Goal: Information Seeking & Learning: Learn about a topic

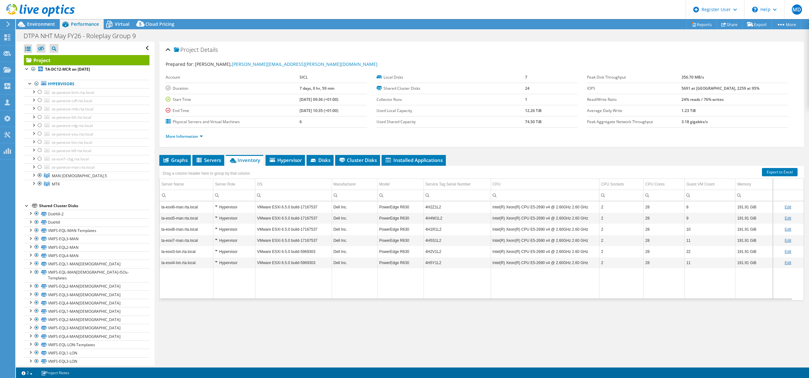
select select "USEast"
select select "EUR"
click at [354, 294] on td "Data grid" at bounding box center [355, 283] width 46 height 31
click at [43, 18] on link at bounding box center [40, 15] width 68 height 5
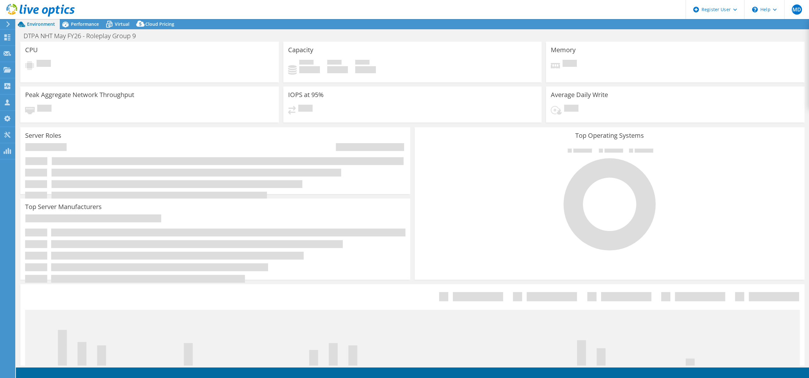
select select "USEast"
select select "EUR"
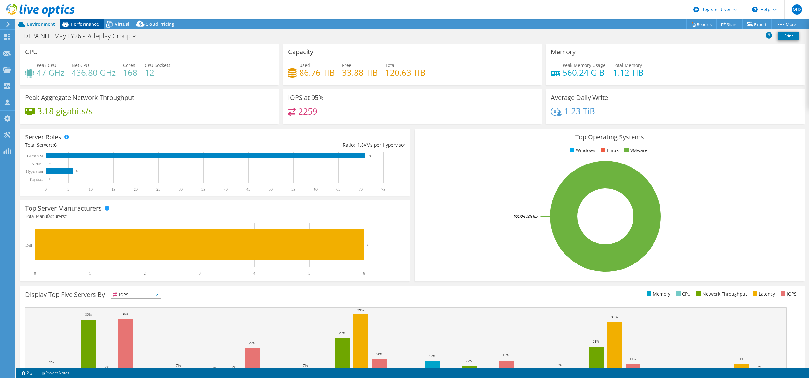
click at [80, 22] on span "Performance" at bounding box center [85, 24] width 28 height 6
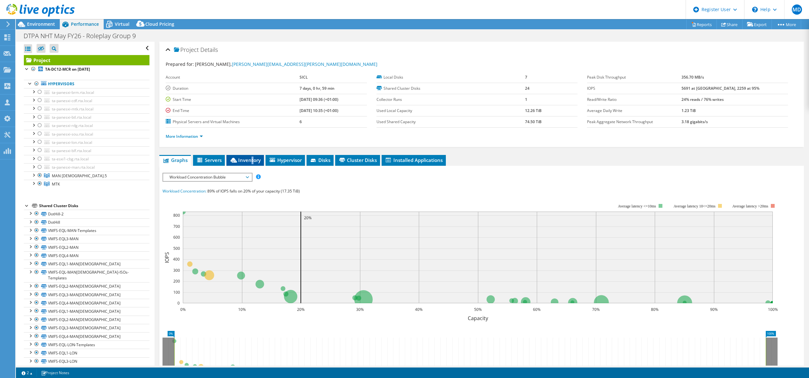
click at [253, 162] on span "Inventory" at bounding box center [245, 160] width 31 height 6
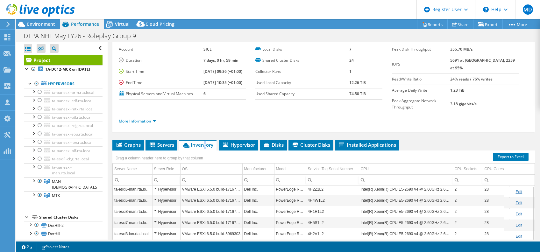
scroll to position [42, 0]
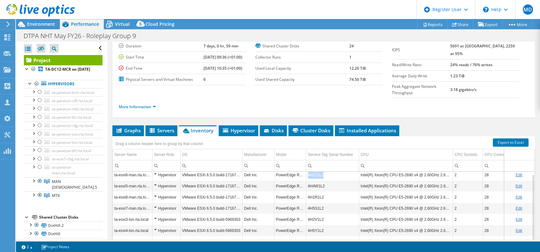
drag, startPoint x: 325, startPoint y: 161, endPoint x: 307, endPoint y: 161, distance: 18.5
click at [307, 169] on td "4H2Z1L2" at bounding box center [332, 174] width 53 height 11
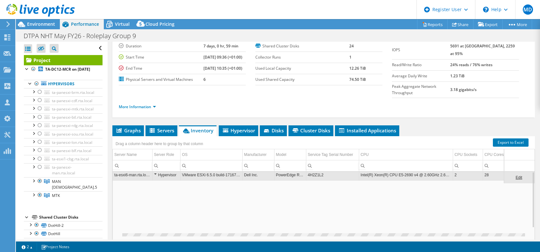
scroll to position [0, 0]
copy td "4H2Z1L2"
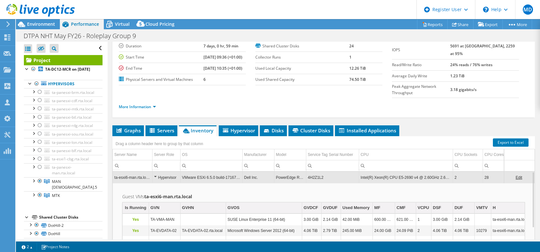
drag, startPoint x: 202, startPoint y: 153, endPoint x: 202, endPoint y: 157, distance: 4.1
click at [202, 162] on input "Column OS, Filter cell" at bounding box center [211, 166] width 62 height 8
click at [200, 172] on td "VMware ESXi 6.5.0 build-17167537" at bounding box center [211, 177] width 62 height 11
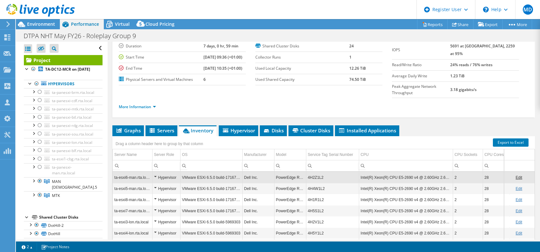
click at [330, 172] on td "4H2Z1L2" at bounding box center [332, 177] width 53 height 11
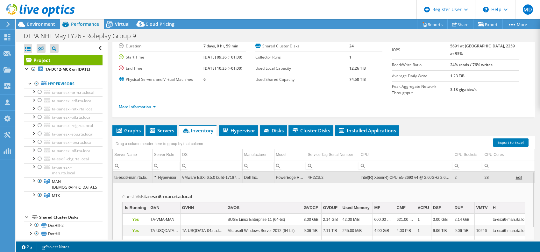
click at [324, 172] on td "4H2Z1L2" at bounding box center [332, 177] width 53 height 11
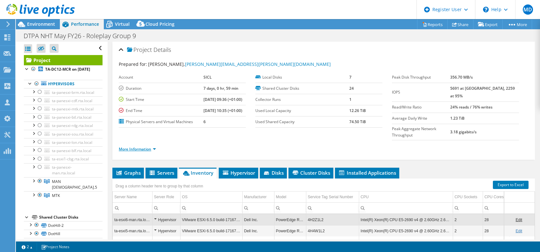
click at [138, 146] on link "More Information" at bounding box center [137, 148] width 37 height 5
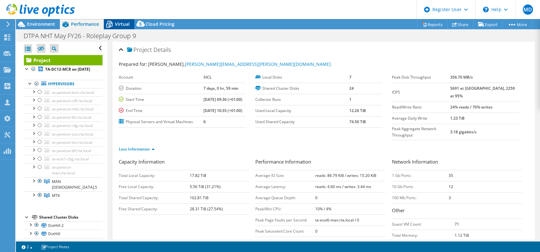
click at [120, 24] on span "Virtual" at bounding box center [122, 24] width 15 height 6
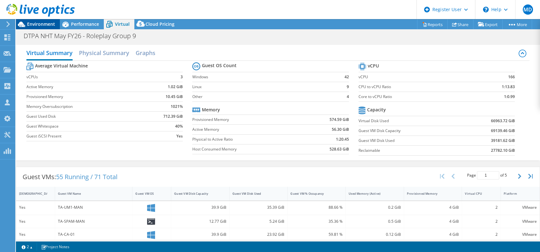
click at [38, 22] on span "Environment" at bounding box center [41, 24] width 28 height 6
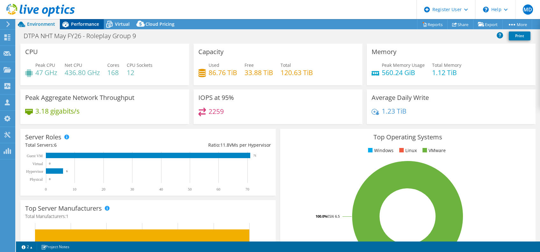
click at [85, 25] on span "Performance" at bounding box center [85, 24] width 28 height 6
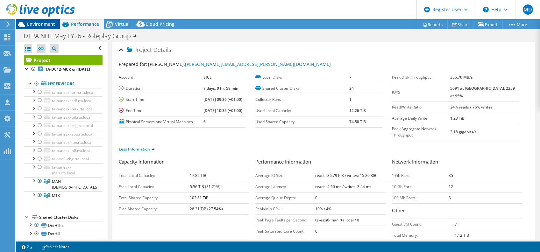
click at [35, 24] on span "Environment" at bounding box center [41, 24] width 28 height 6
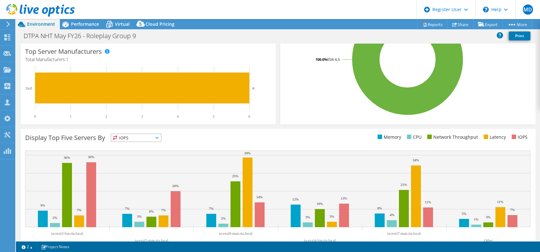
scroll to position [172, 0]
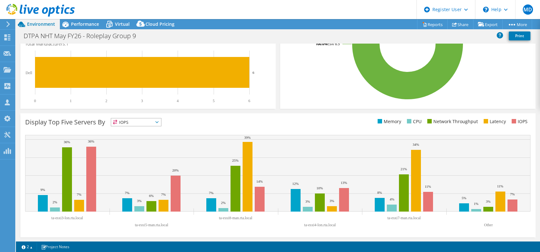
click at [145, 119] on span "IOPS" at bounding box center [136, 122] width 50 height 8
click at [136, 146] on li "CPU" at bounding box center [136, 148] width 50 height 9
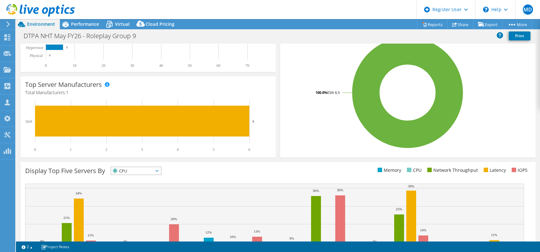
scroll to position [87, 0]
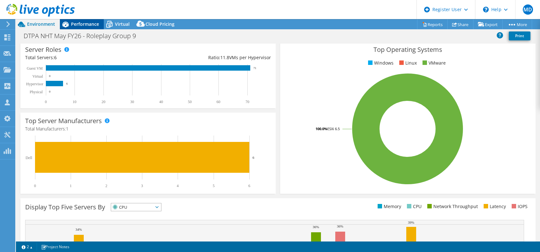
click at [87, 23] on span "Performance" at bounding box center [85, 24] width 28 height 6
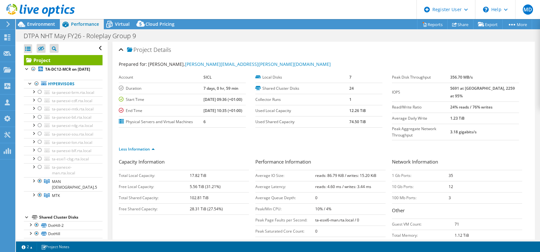
scroll to position [0, 0]
click at [125, 19] on header "MD Dell User Miruna Dumitru Miruna.Dumitru@dell.com Dell My Profile Log Out \n …" at bounding box center [270, 9] width 540 height 19
click at [121, 22] on span "Virtual" at bounding box center [122, 24] width 15 height 6
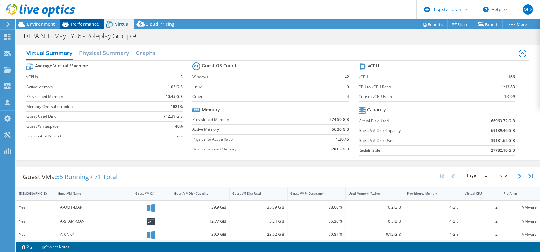
click at [75, 23] on span "Performance" at bounding box center [85, 24] width 28 height 6
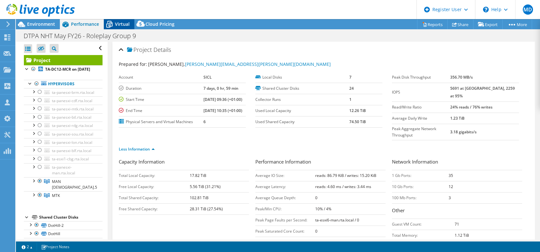
click at [123, 25] on span "Virtual" at bounding box center [122, 24] width 15 height 6
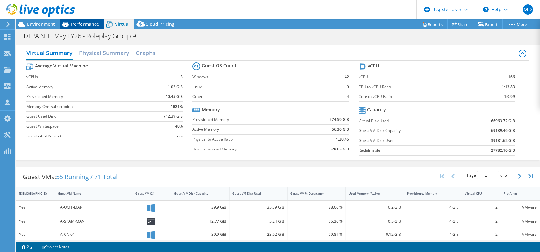
click at [86, 24] on span "Performance" at bounding box center [85, 24] width 28 height 6
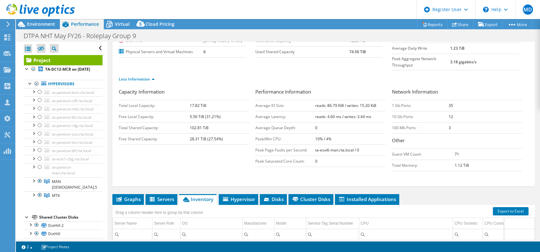
scroll to position [127, 0]
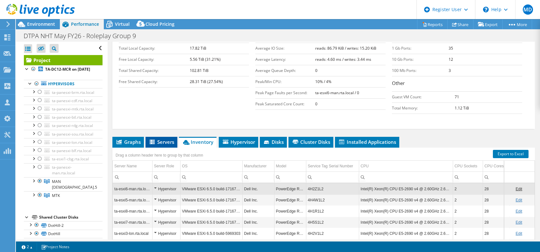
click at [167, 139] on span "Servers" at bounding box center [161, 142] width 25 height 6
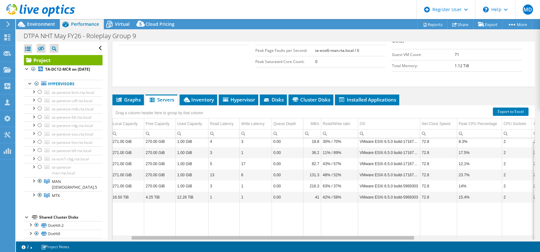
scroll to position [0, 0]
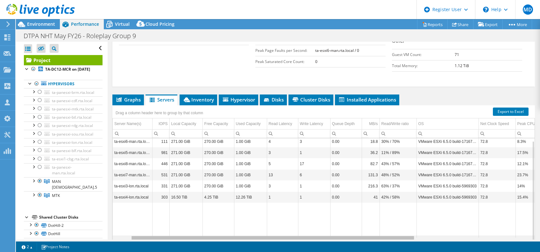
drag, startPoint x: 332, startPoint y: 223, endPoint x: 297, endPoint y: 217, distance: 35.8
click at [299, 219] on body "MD Dell User Miruna Dumitru Miruna.Dumitru@dell.com Dell My Profile Log Out \n …" at bounding box center [270, 126] width 540 height 252
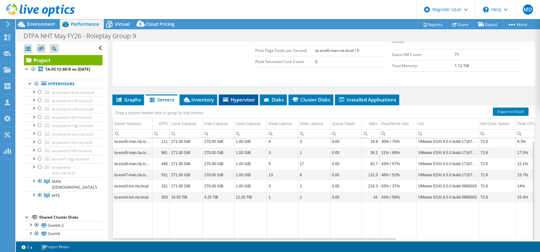
click at [242, 96] on span "Hypervisor" at bounding box center [238, 99] width 33 height 6
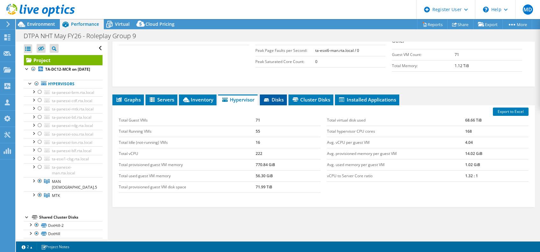
click at [277, 96] on span "Disks" at bounding box center [273, 99] width 21 height 6
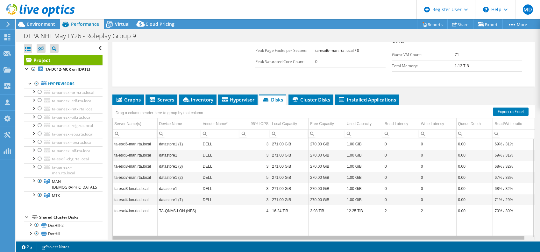
scroll to position [0, 3]
drag, startPoint x: 323, startPoint y: 225, endPoint x: 349, endPoint y: 224, distance: 25.8
click at [349, 224] on body "MD Dell User Miruna Dumitru Miruna.Dumitru@dell.com Dell My Profile Log Out \n …" at bounding box center [270, 126] width 540 height 252
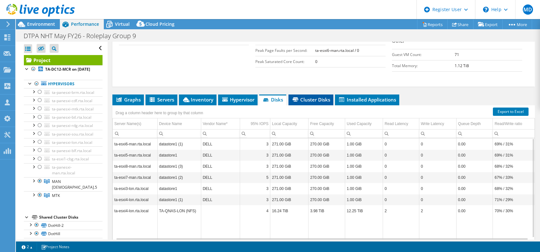
click at [309, 96] on span "Cluster Disks" at bounding box center [310, 99] width 38 height 6
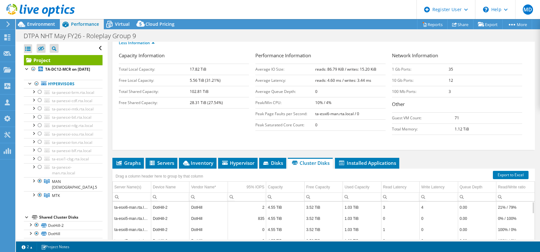
scroll to position [96, 0]
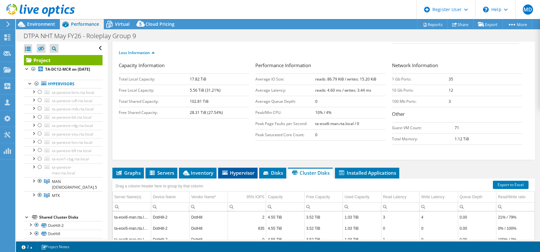
click at [244, 170] on span "Hypervisor" at bounding box center [237, 173] width 33 height 6
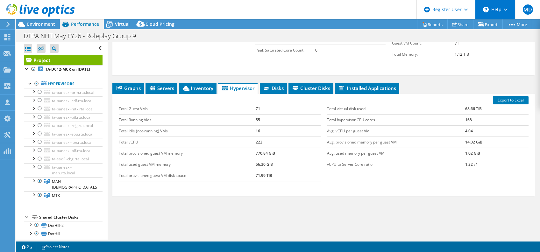
scroll to position [181, 0]
click at [162, 85] on span "Servers" at bounding box center [161, 88] width 25 height 6
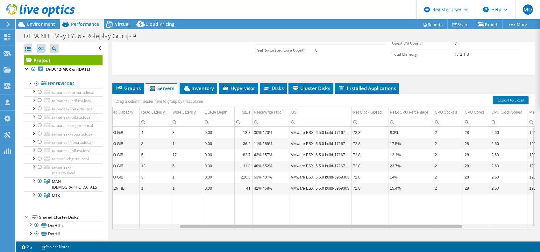
scroll to position [0, 0]
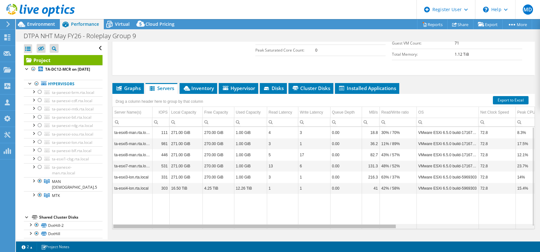
drag, startPoint x: 370, startPoint y: 212, endPoint x: 238, endPoint y: 210, distance: 131.7
click at [238, 210] on body "MD Dell User Miruna Dumitru Miruna.Dumitru@dell.com Dell My Profile Log Out \n …" at bounding box center [270, 126] width 540 height 252
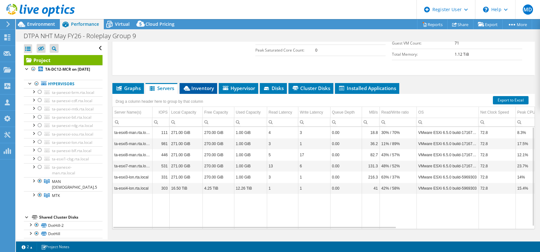
click at [205, 85] on span "Inventory" at bounding box center [198, 88] width 31 height 6
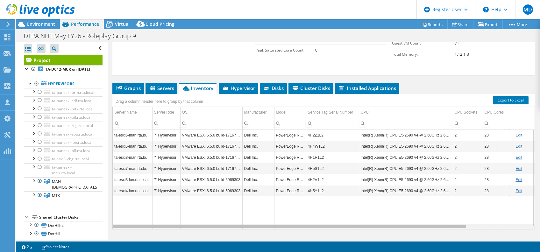
drag, startPoint x: 287, startPoint y: 212, endPoint x: 263, endPoint y: 209, distance: 23.8
click at [263, 209] on body "MD Dell User Miruna Dumitru Miruna.Dumitru@dell.com Dell My Profile Log Out \n …" at bounding box center [270, 126] width 540 height 252
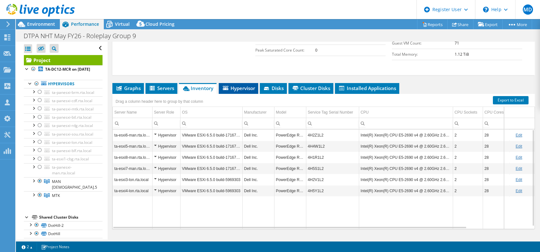
click at [240, 85] on span "Hypervisor" at bounding box center [238, 88] width 33 height 6
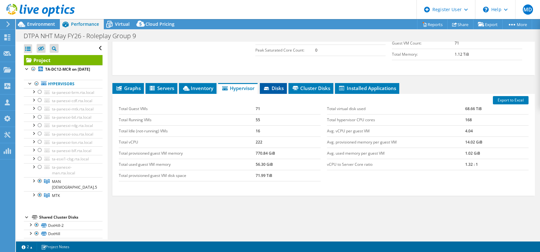
click at [274, 83] on li "Disks" at bounding box center [273, 88] width 27 height 11
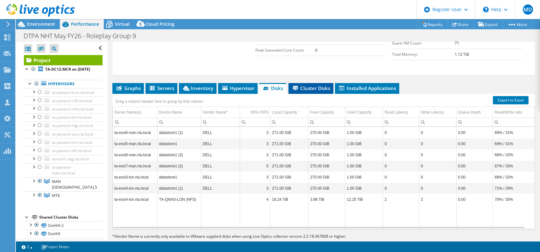
click at [315, 83] on li "Cluster Disks" at bounding box center [310, 88] width 45 height 11
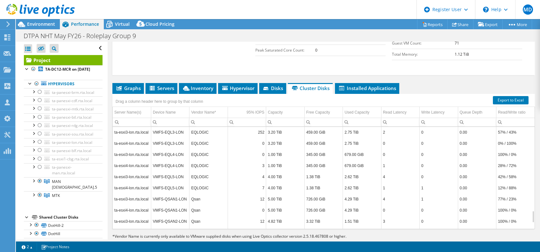
scroll to position [139, 0]
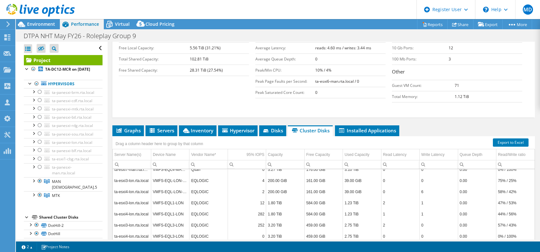
click at [253, 175] on td "4" at bounding box center [246, 180] width 38 height 11
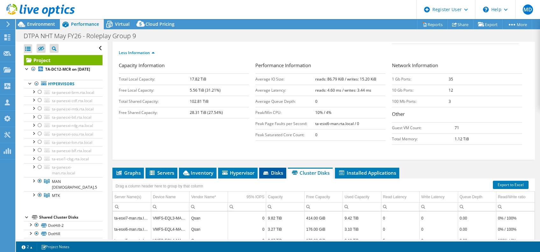
click at [267, 170] on span "Disks" at bounding box center [272, 173] width 21 height 6
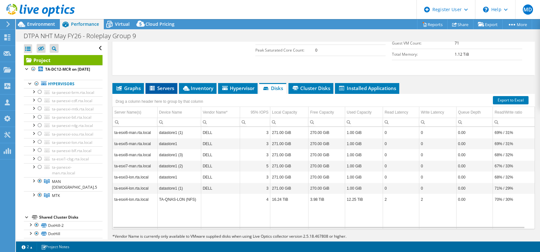
click at [155, 86] on icon at bounding box center [153, 88] width 6 height 5
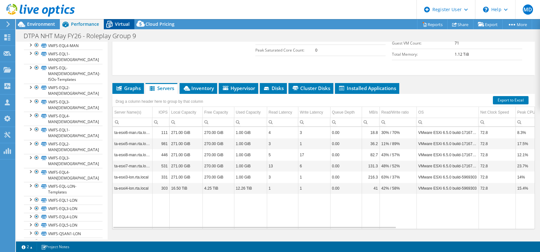
scroll to position [214, 0]
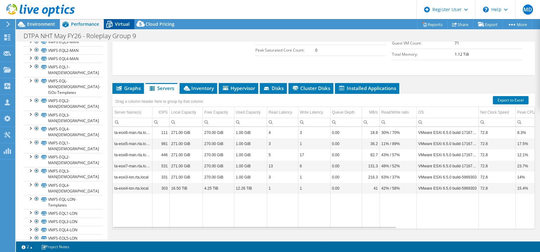
click at [120, 25] on span "Virtual" at bounding box center [122, 24] width 15 height 6
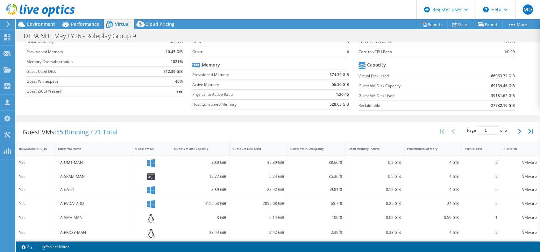
scroll to position [0, 0]
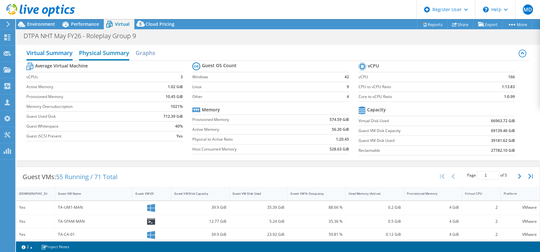
click at [110, 54] on h2 "Physical Summary" at bounding box center [104, 53] width 50 height 14
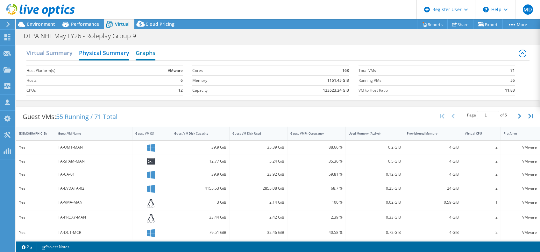
click at [150, 53] on h2 "Graphs" at bounding box center [146, 53] width 20 height 14
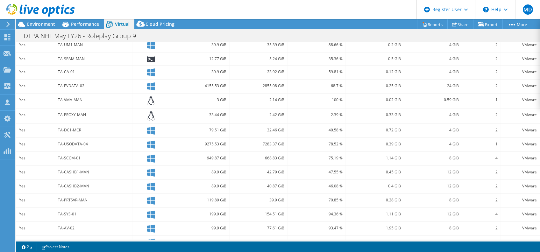
scroll to position [85, 0]
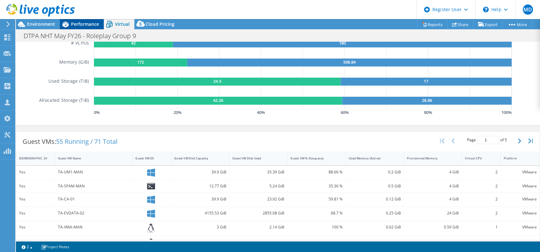
click at [78, 23] on span "Performance" at bounding box center [85, 24] width 28 height 6
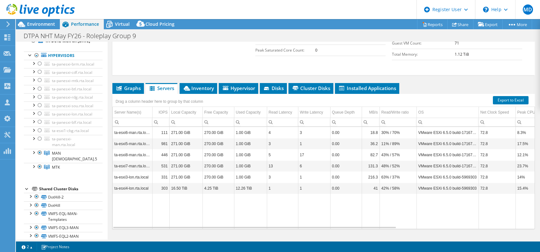
scroll to position [0, 0]
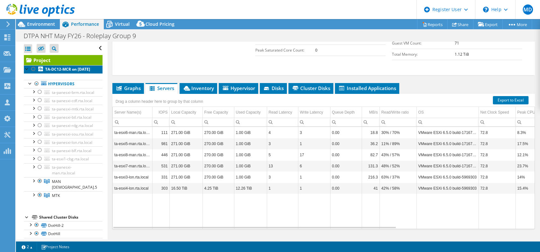
click at [59, 69] on b "TA-DC12-MCR on [DATE]" at bounding box center [67, 68] width 45 height 5
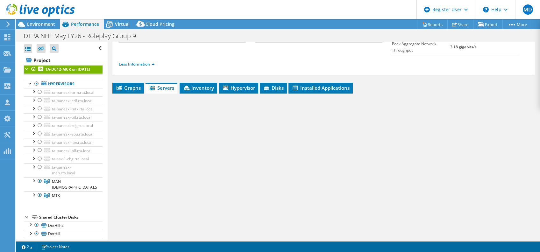
scroll to position [80, 0]
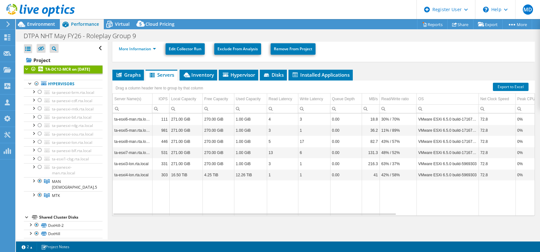
click at [65, 68] on b "TA-DC12-MCR on [DATE]" at bounding box center [67, 68] width 45 height 5
click at [59, 88] on link "Hypervisors" at bounding box center [63, 84] width 79 height 8
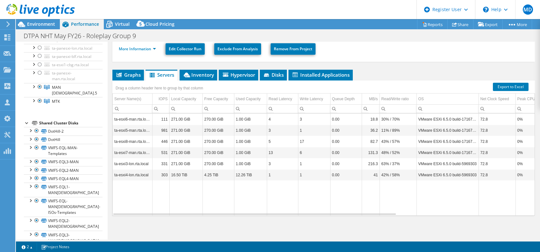
scroll to position [127, 0]
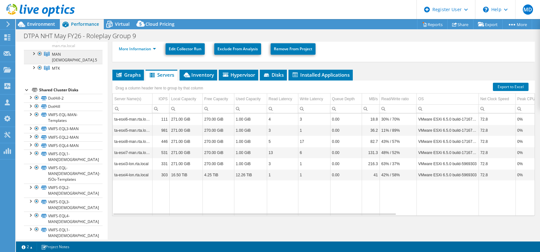
click at [64, 63] on span "MAN [DEMOGRAPHIC_DATA].5" at bounding box center [74, 57] width 45 height 11
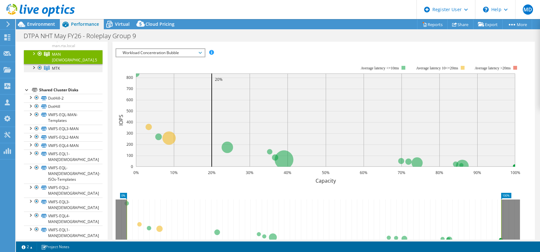
click at [61, 72] on link "MTK" at bounding box center [63, 68] width 79 height 8
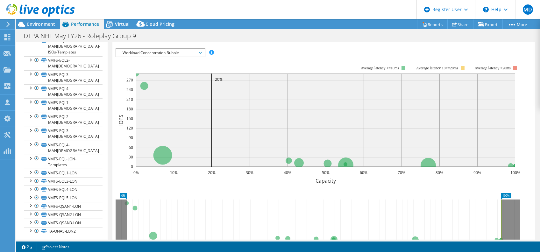
scroll to position [170, 0]
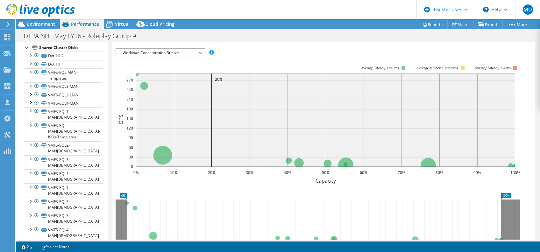
click at [74, 52] on div "Shared Cluster Disks" at bounding box center [70, 48] width 63 height 8
click at [67, 60] on link "DotHill-2" at bounding box center [63, 56] width 79 height 8
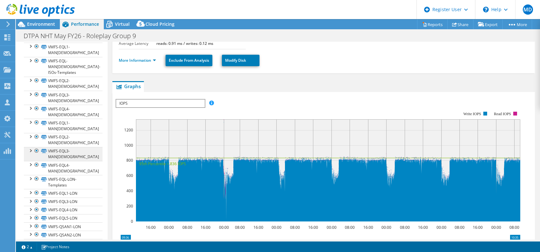
scroll to position [257, 0]
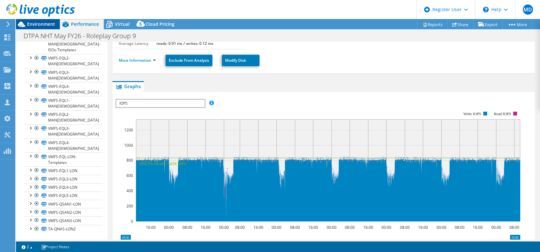
click at [51, 23] on span "Environment" at bounding box center [41, 24] width 28 height 6
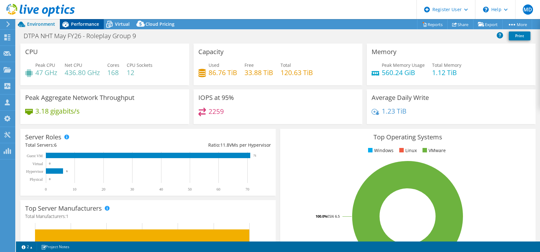
click at [91, 23] on span "Performance" at bounding box center [85, 24] width 28 height 6
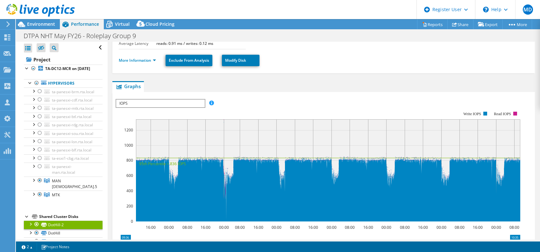
scroll to position [0, 0]
click at [43, 47] on icon at bounding box center [41, 48] width 6 height 5
click at [0, 0] on input "checkbox" at bounding box center [0, 0] width 0 height 0
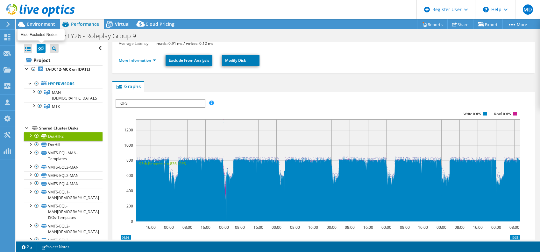
click at [43, 47] on icon at bounding box center [41, 48] width 6 height 5
click at [0, 0] on input "checkbox" at bounding box center [0, 0] width 0 height 0
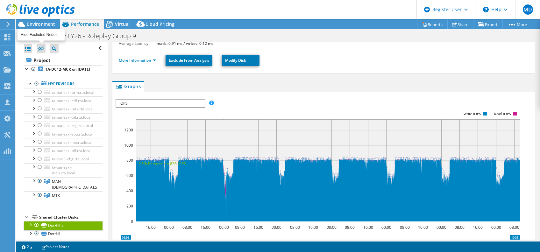
click at [43, 47] on icon at bounding box center [41, 48] width 6 height 5
click at [0, 0] on input "checkbox" at bounding box center [0, 0] width 0 height 0
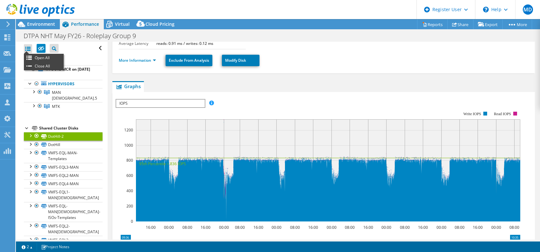
click at [26, 46] on div at bounding box center [28, 48] width 8 height 9
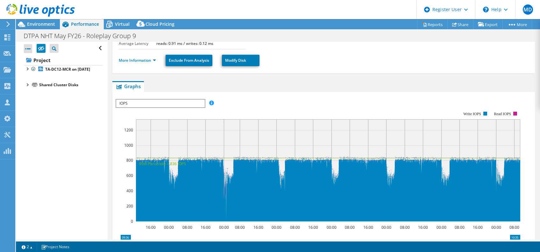
click at [26, 46] on div at bounding box center [28, 48] width 8 height 9
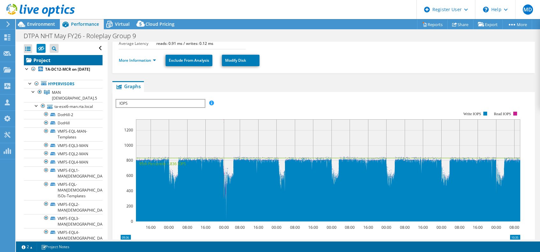
click at [58, 60] on link "Project" at bounding box center [63, 60] width 79 height 10
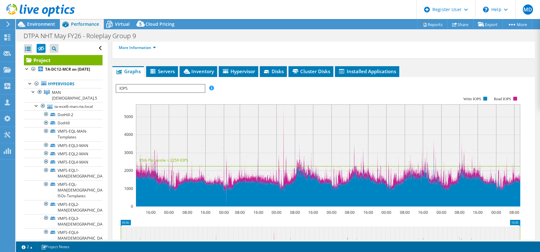
scroll to position [102, 0]
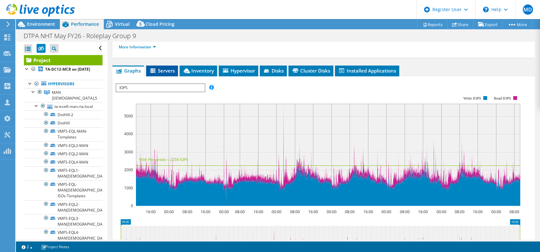
click at [157, 67] on span "Servers" at bounding box center [161, 70] width 25 height 6
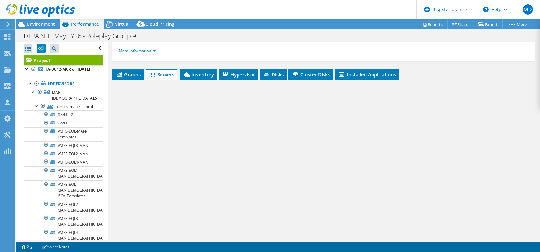
scroll to position [85, 0]
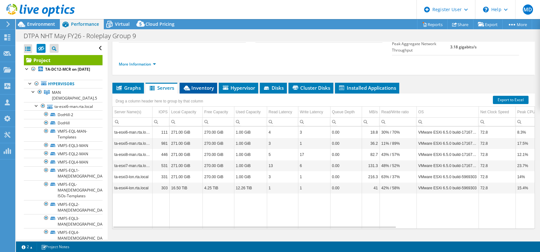
click at [196, 85] on span "Inventory" at bounding box center [198, 88] width 31 height 6
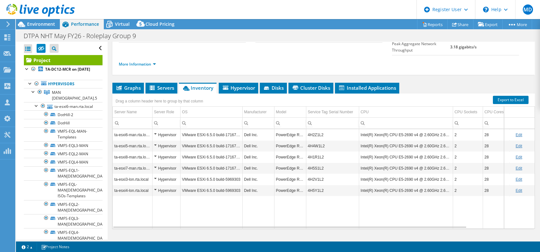
drag, startPoint x: 335, startPoint y: 217, endPoint x: 349, endPoint y: 217, distance: 13.4
click at [349, 217] on div "Graphs Servers Inventory Hypervisor Disks Cluster Disks Installed Applications …" at bounding box center [323, 162] width 422 height 159
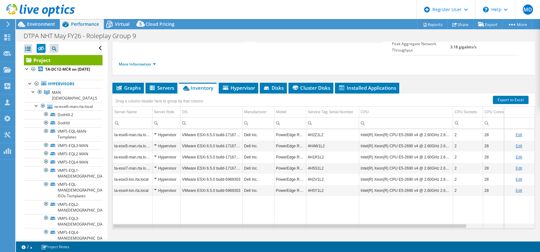
click at [354, 224] on div "Data grid" at bounding box center [290, 226] width 354 height 5
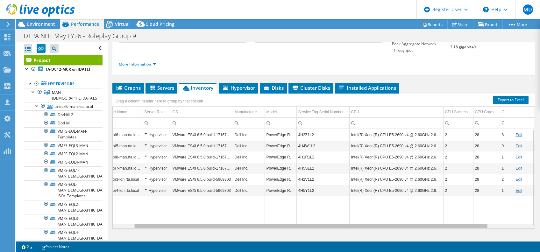
scroll to position [0, 0]
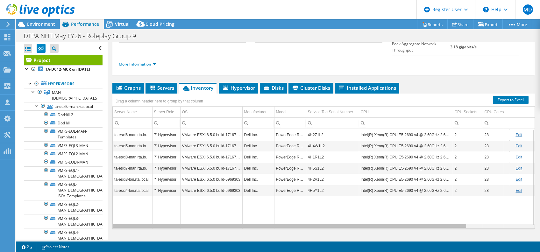
drag, startPoint x: 355, startPoint y: 212, endPoint x: 322, endPoint y: 210, distance: 33.8
click at [322, 210] on body "MD Dell User Miruna Dumitru Miruna.Dumitru@dell.com Dell My Profile Log Out \n …" at bounding box center [270, 126] width 540 height 252
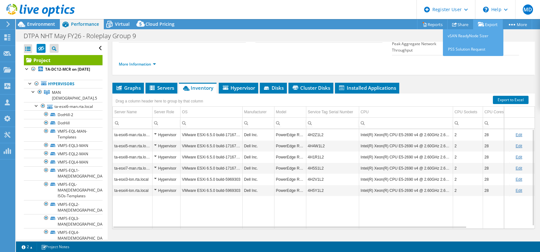
click at [486, 28] on link "Export" at bounding box center [488, 24] width 30 height 10
